Goal: Transaction & Acquisition: Purchase product/service

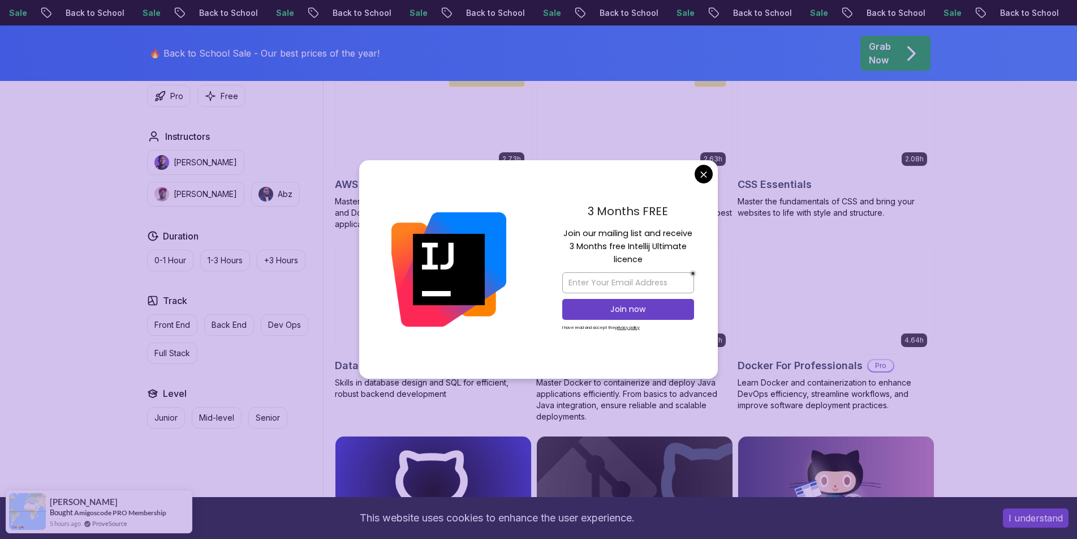
scroll to position [894, 0]
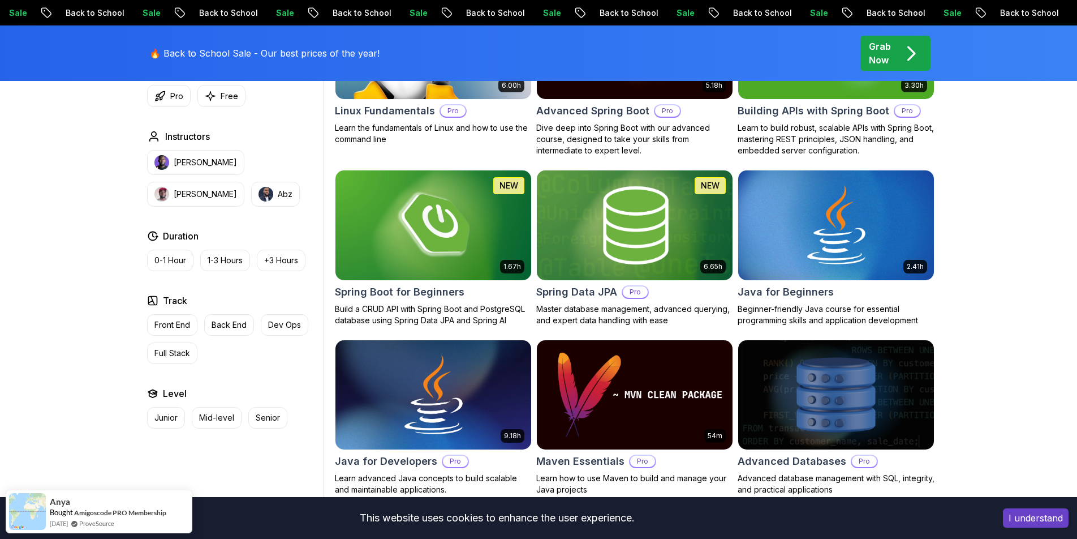
scroll to position [448, 0]
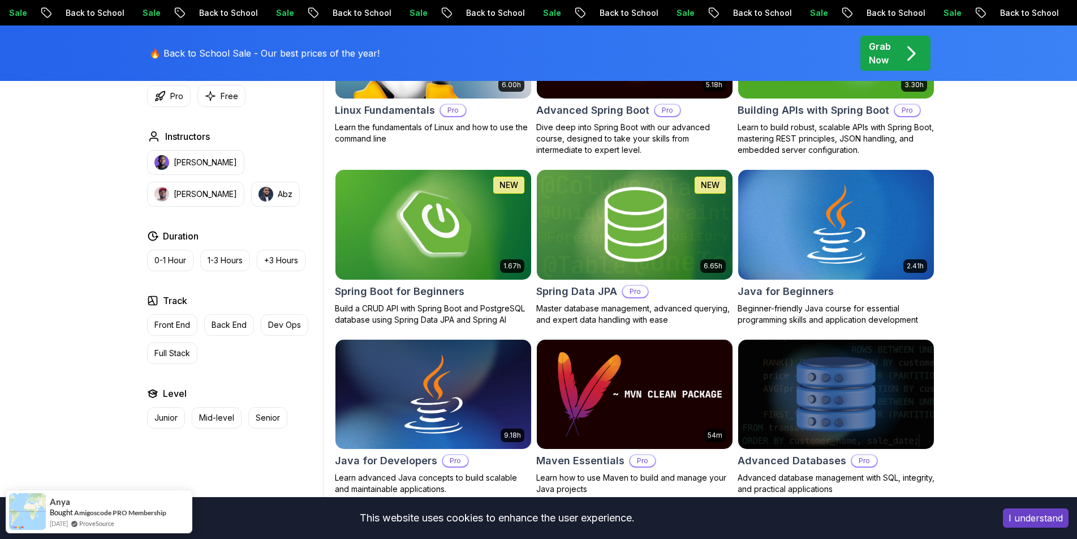
click at [484, 242] on img at bounding box center [432, 224] width 205 height 115
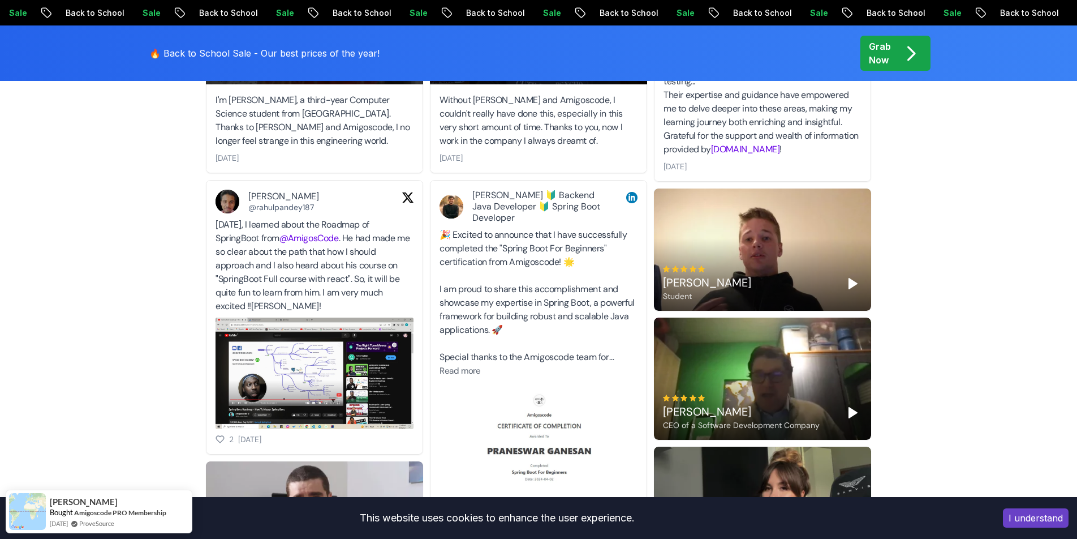
scroll to position [3408, 0]
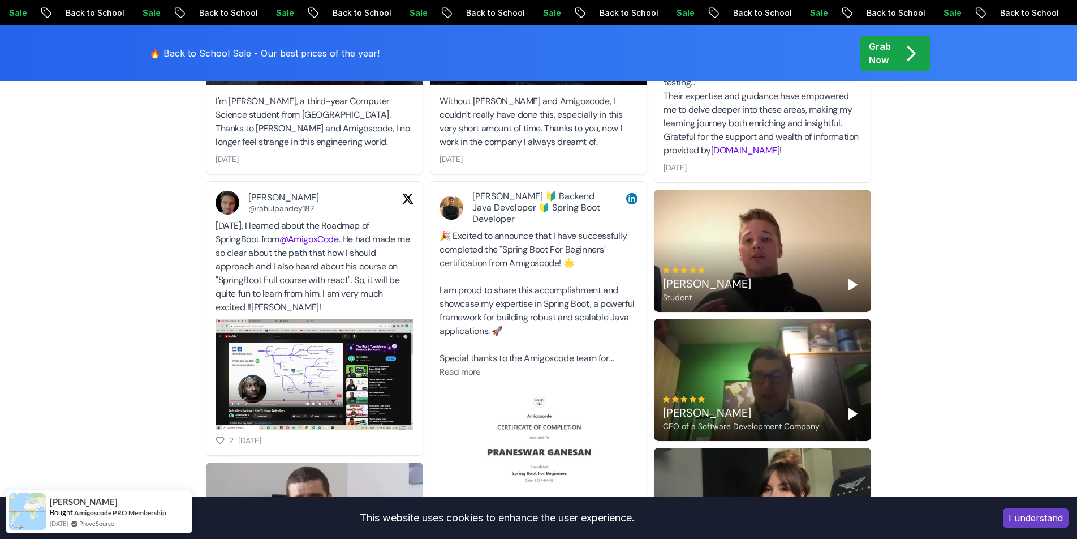
click at [343, 360] on img at bounding box center [315, 374] width 198 height 111
click at [800, 342] on div "[PERSON_NAME] CEO of a Software Development Company" at bounding box center [762, 380] width 217 height 122
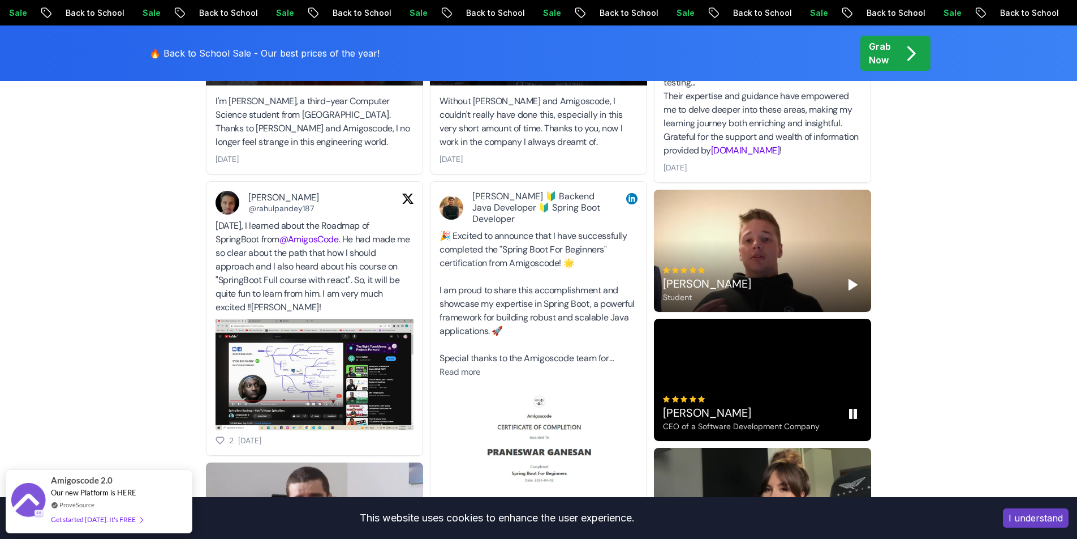
click at [854, 409] on rect "Pause" at bounding box center [855, 413] width 2 height 9
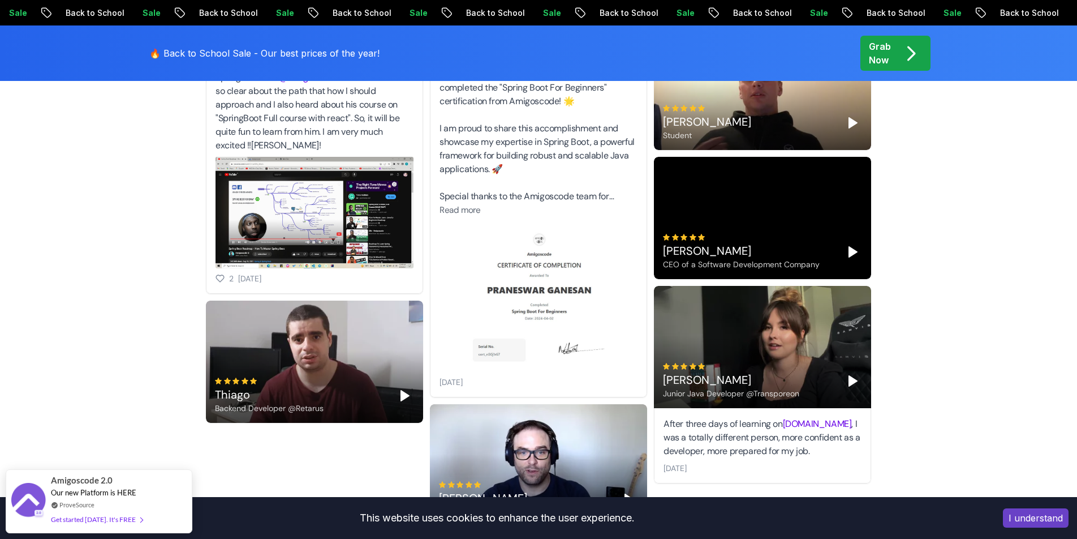
scroll to position [3571, 0]
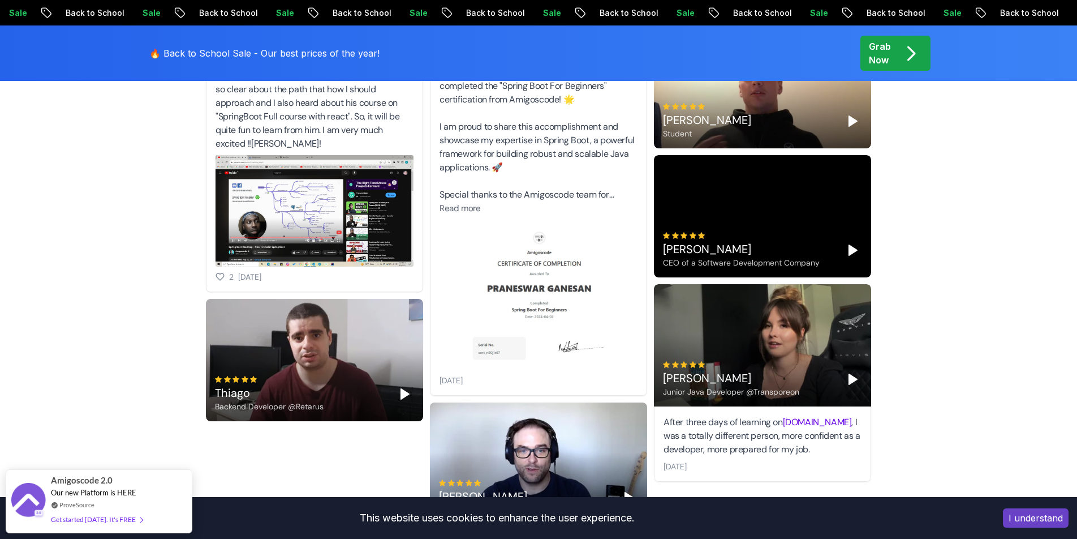
click at [850, 374] on polygon "Play" at bounding box center [853, 379] width 8 height 10
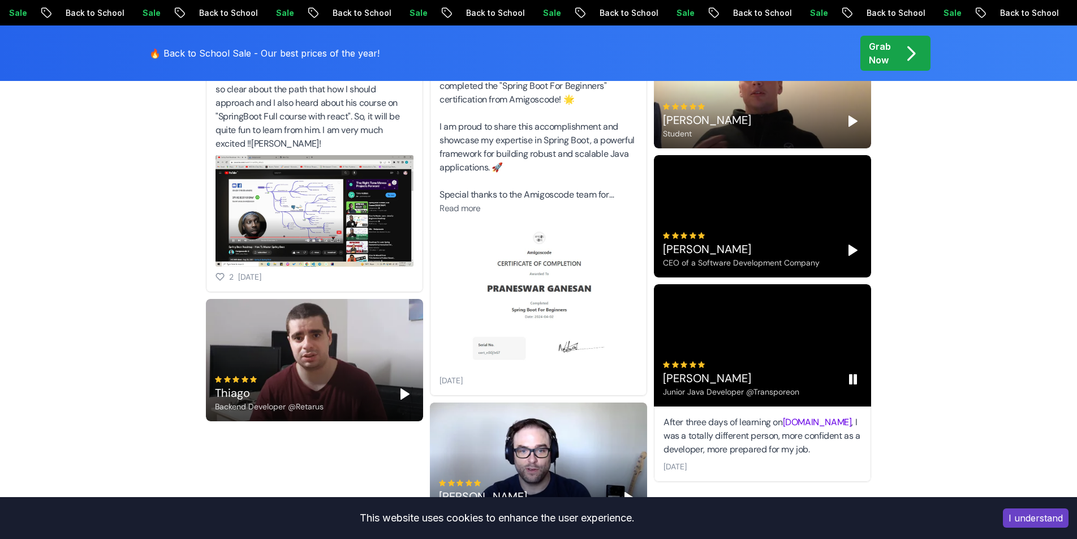
click at [853, 372] on icon "Pause" at bounding box center [853, 379] width 14 height 14
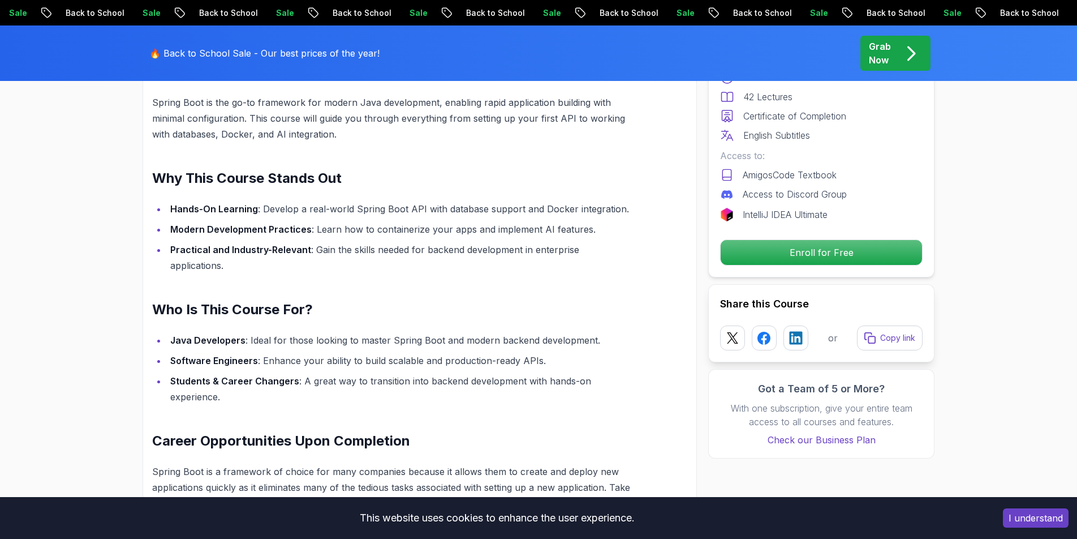
scroll to position [0, 0]
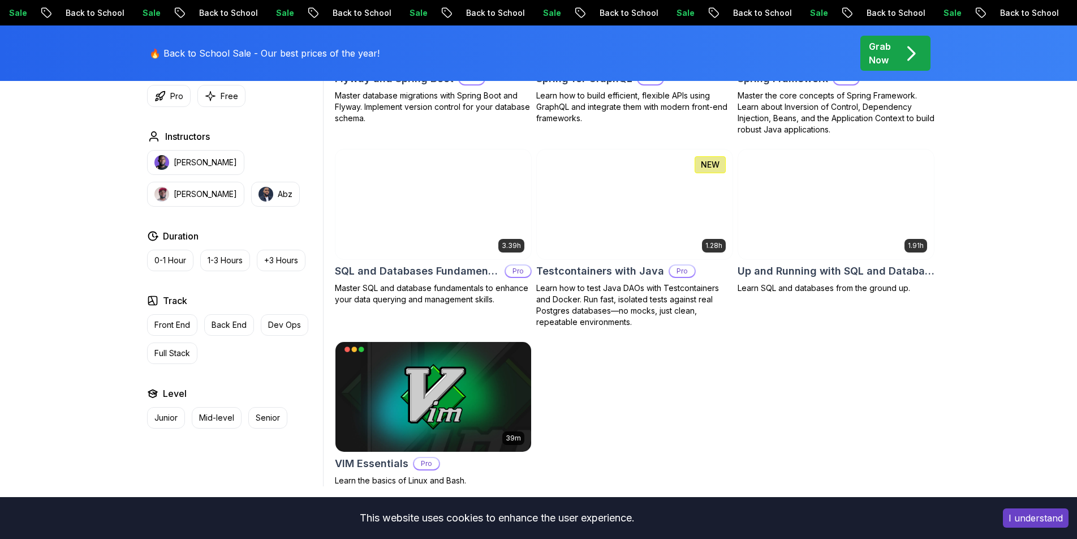
scroll to position [3004, 0]
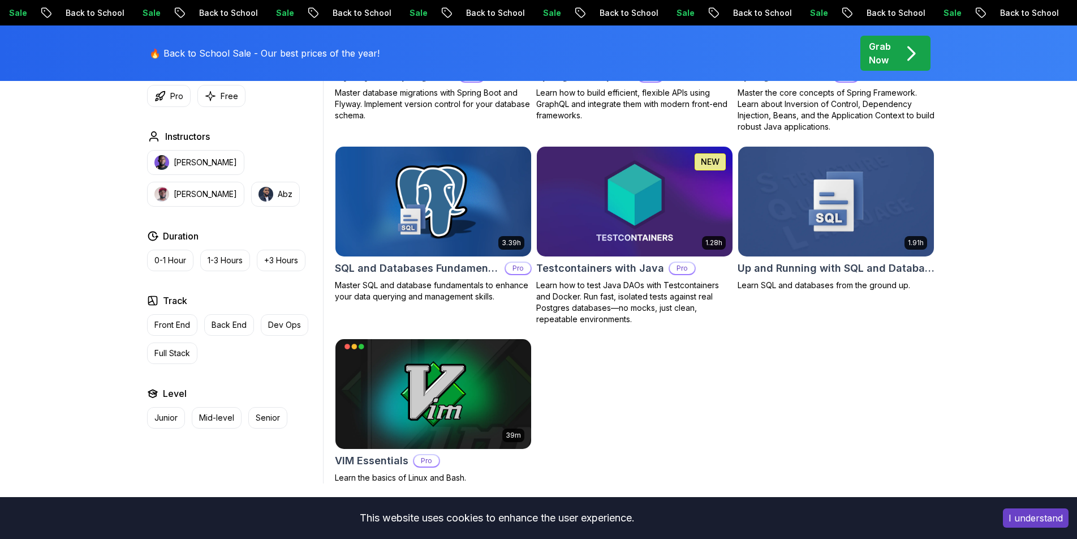
click at [460, 213] on img at bounding box center [432, 201] width 205 height 115
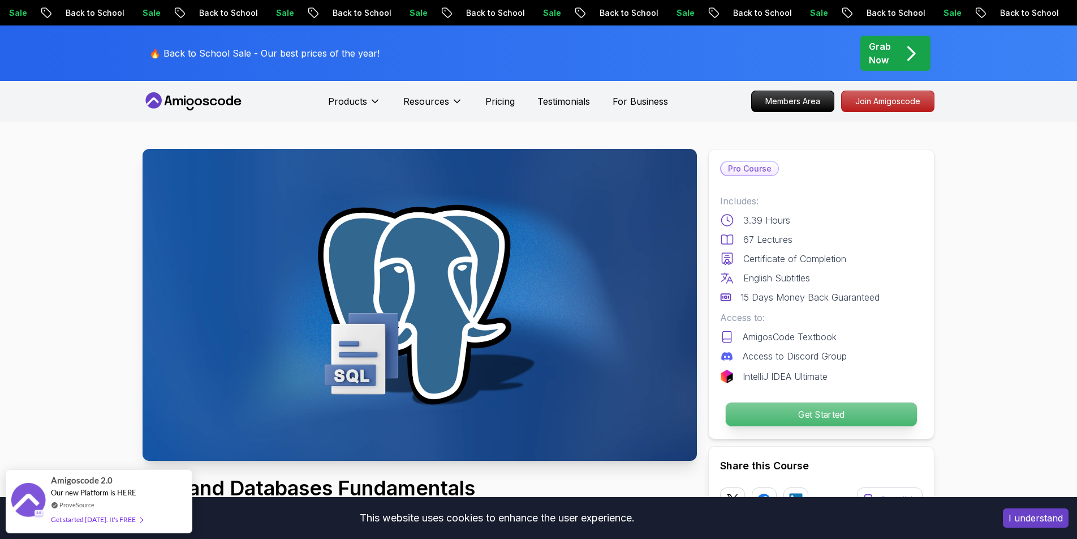
click at [811, 415] on p "Get Started" at bounding box center [821, 414] width 191 height 24
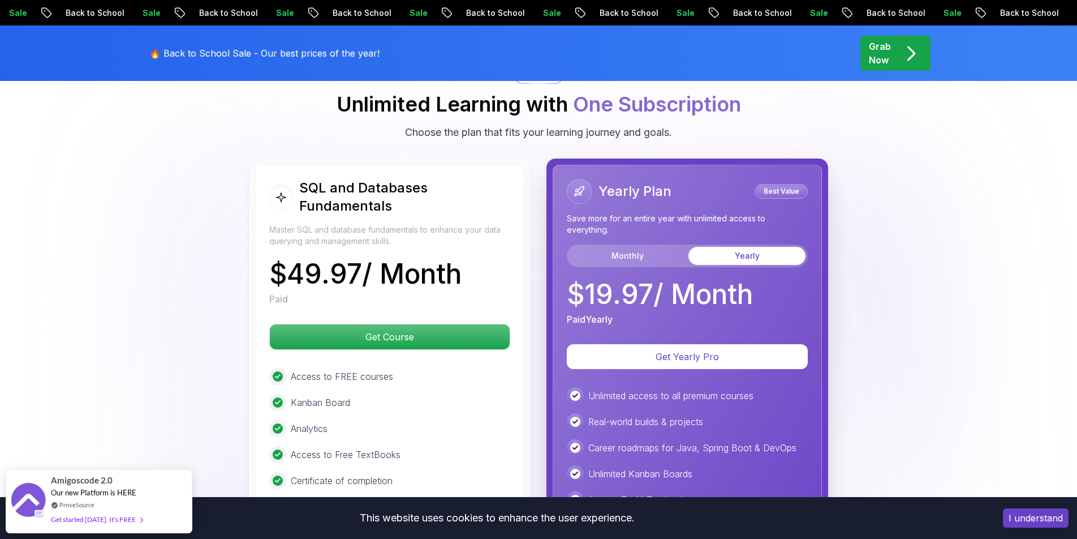
scroll to position [2392, 0]
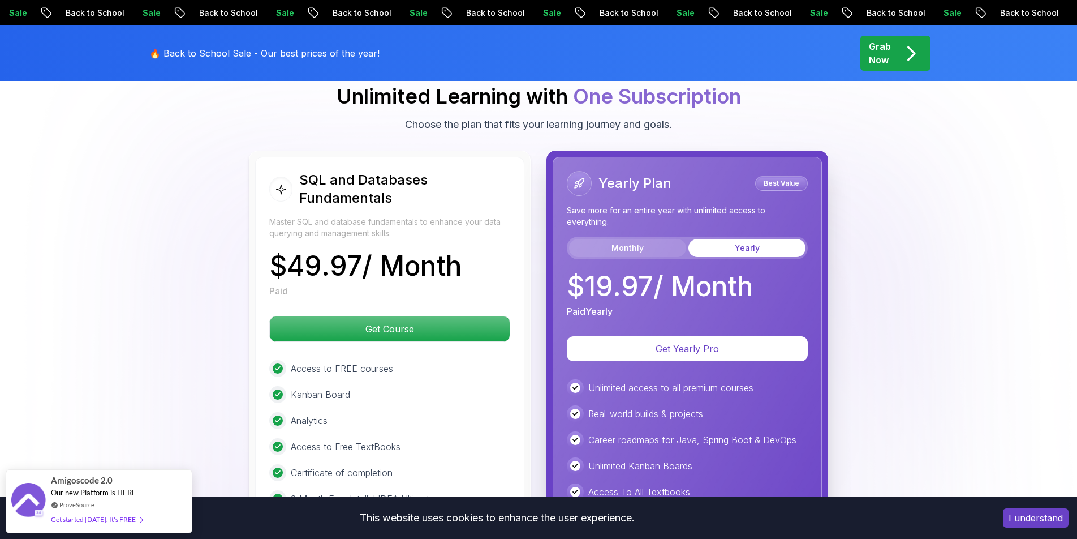
click at [629, 239] on button "Monthly" at bounding box center [627, 248] width 117 height 18
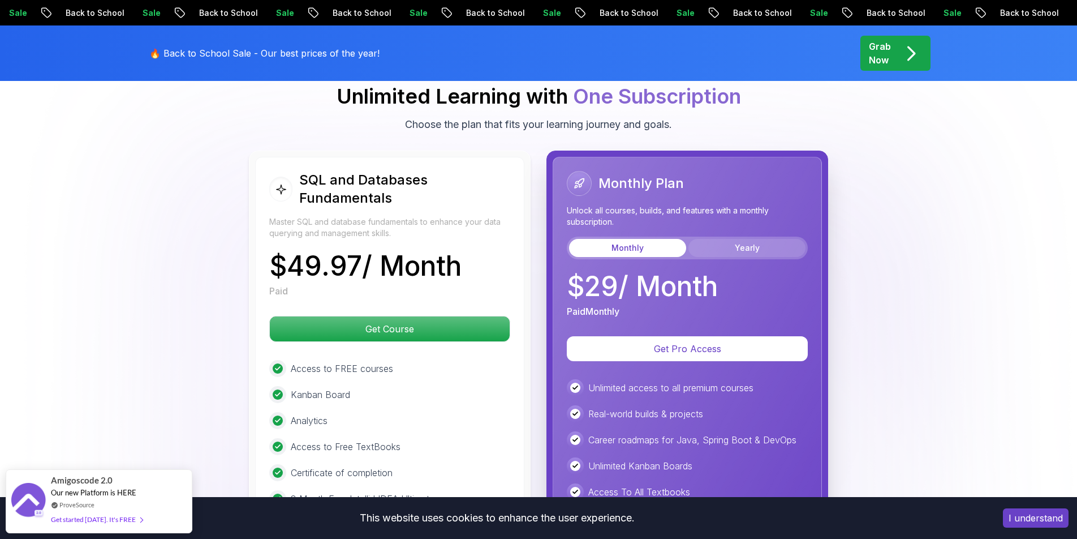
click at [718, 239] on button "Yearly" at bounding box center [747, 248] width 117 height 18
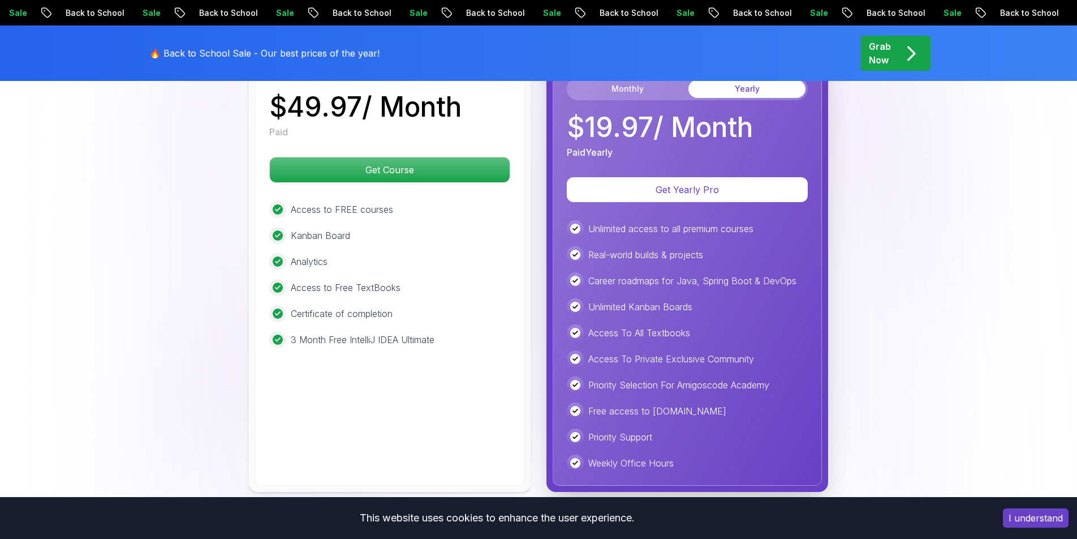
scroll to position [2355, 0]
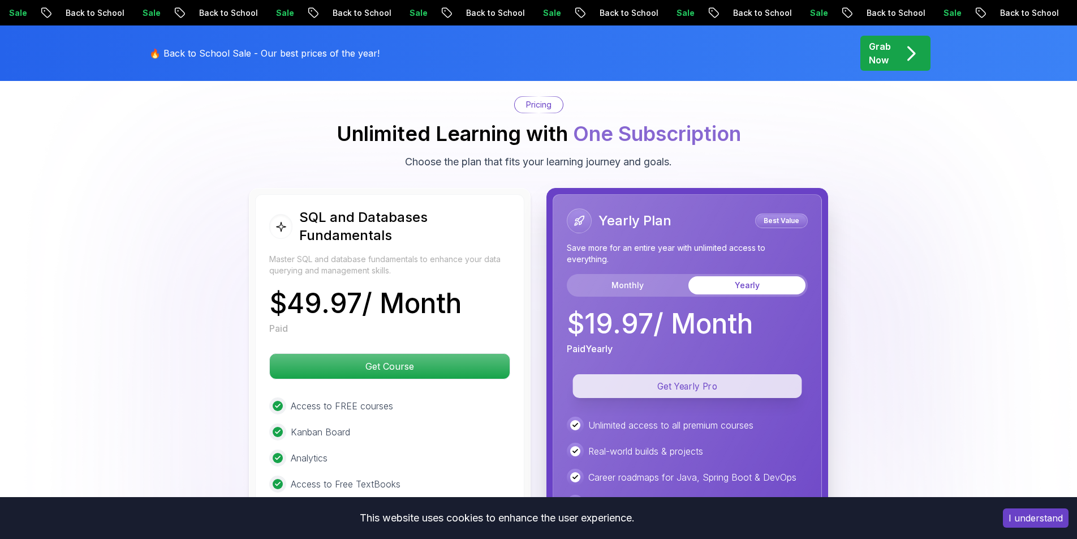
click at [652, 374] on p "Get Yearly Pro" at bounding box center [687, 386] width 229 height 24
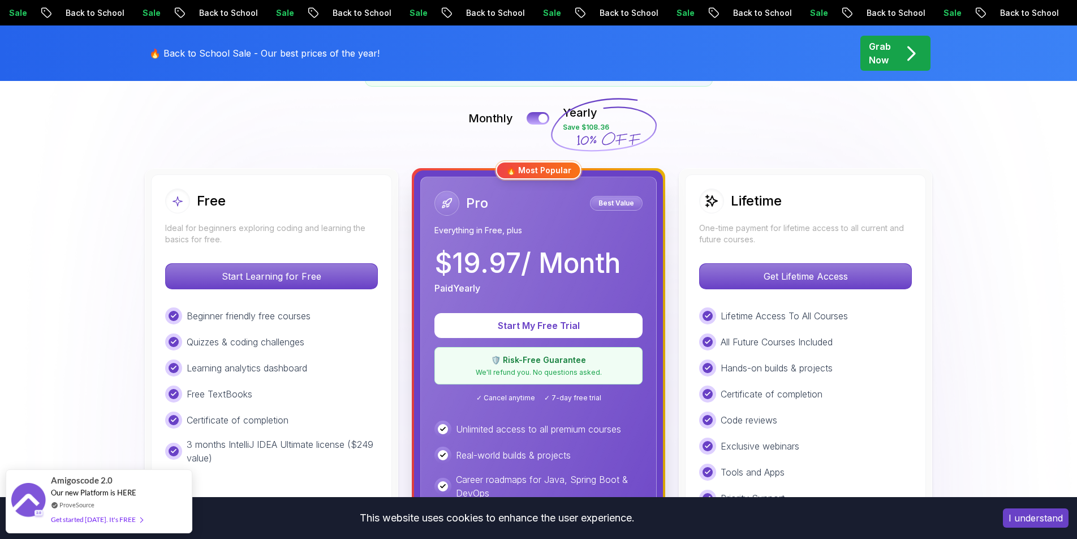
scroll to position [244, 0]
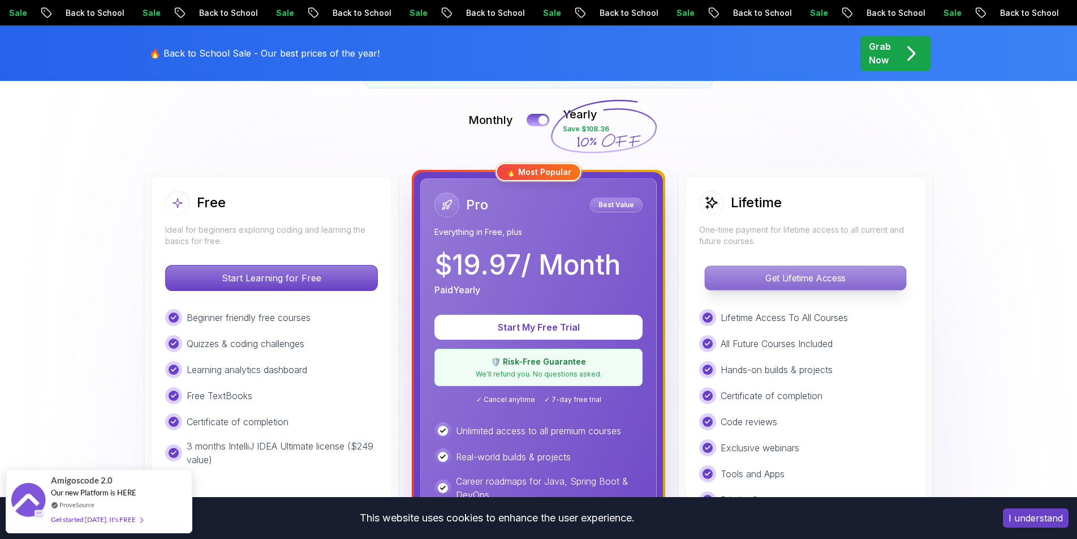
click at [735, 278] on p "Get Lifetime Access" at bounding box center [805, 278] width 201 height 24
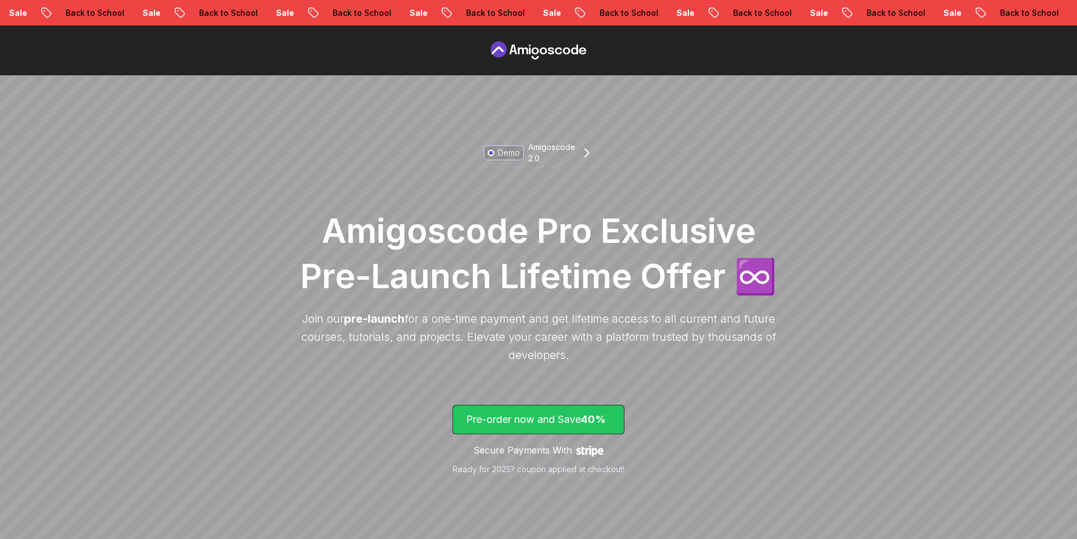
click at [595, 416] on span "40%" at bounding box center [593, 419] width 25 height 12
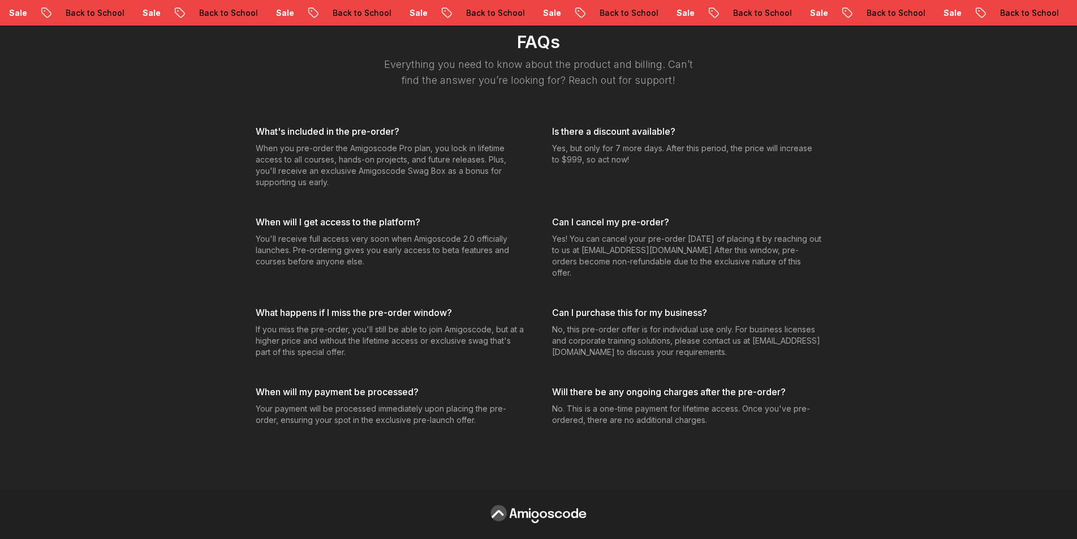
scroll to position [4203, 0]
